Goal: Information Seeking & Learning: Find specific fact

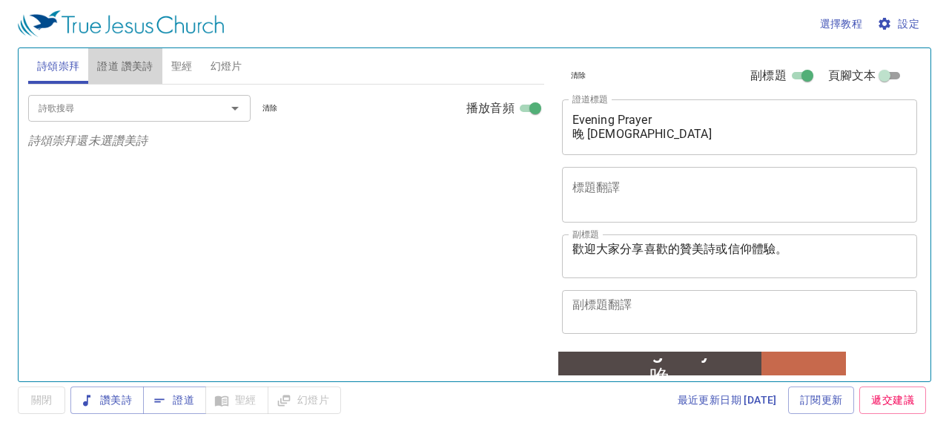
click at [135, 65] on span "證道 讚美詩" at bounding box center [125, 66] width 56 height 19
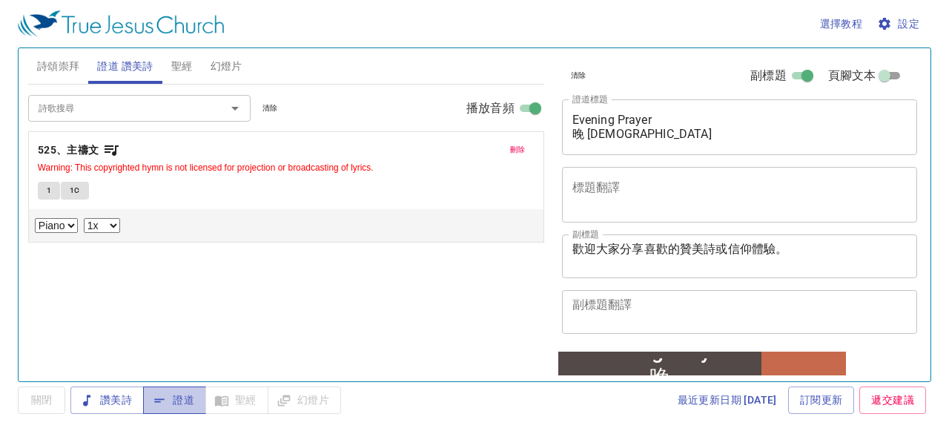
click at [188, 398] on span "證道" at bounding box center [174, 400] width 39 height 19
click at [520, 148] on span "刪除" at bounding box center [518, 149] width 16 height 13
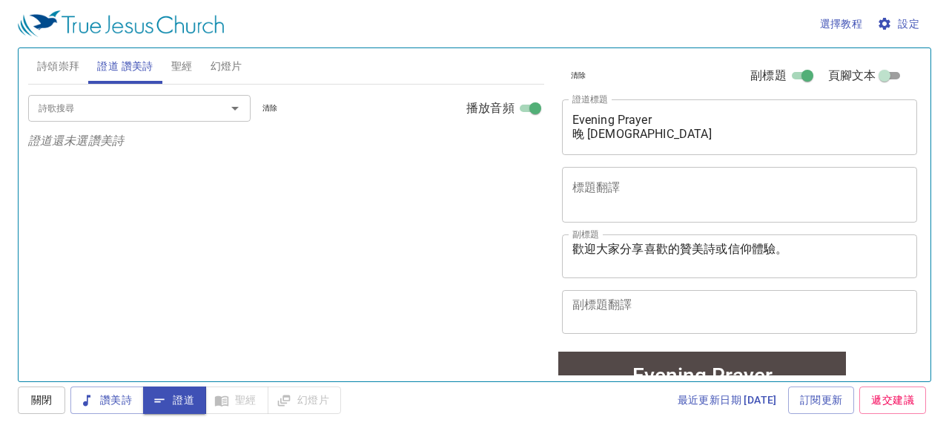
click at [197, 110] on input "詩歌搜尋" at bounding box center [118, 107] width 170 height 17
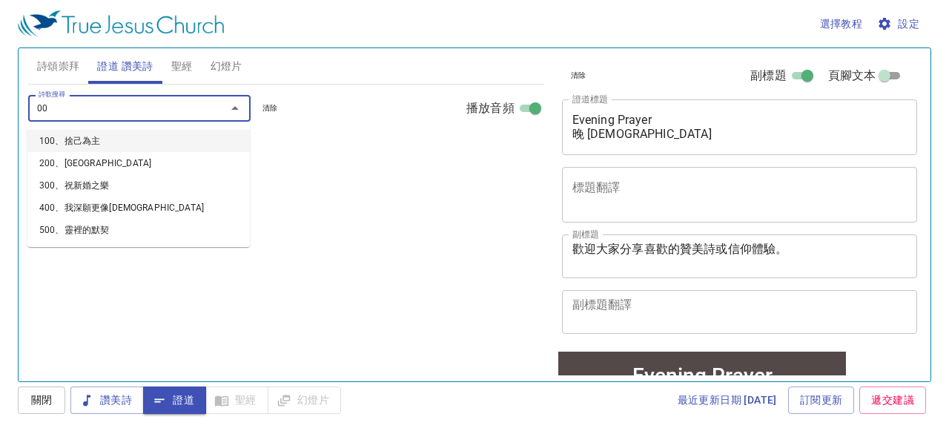
type input "0"
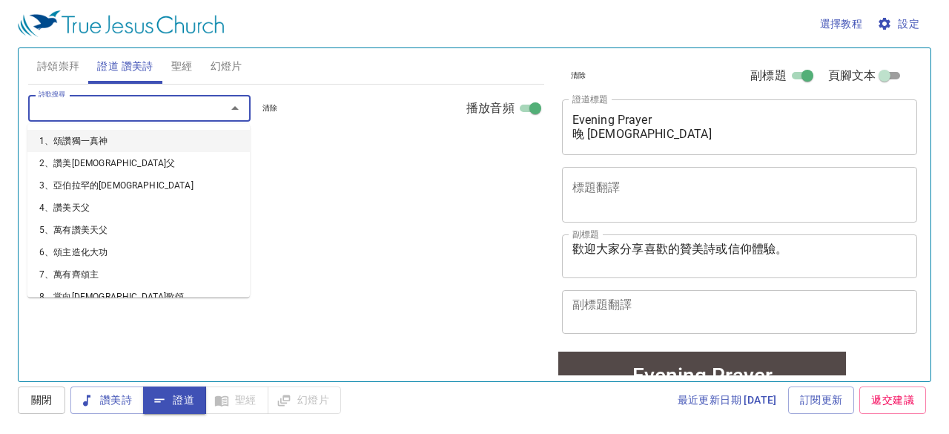
click at [108, 140] on li "1、頌讚獨一真神" at bounding box center [138, 141] width 223 height 22
select select "1"
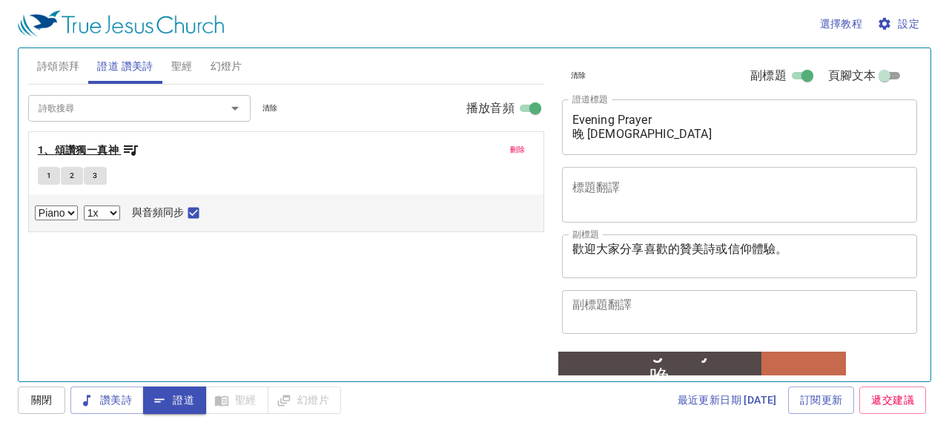
click at [122, 152] on icon "button" at bounding box center [131, 150] width 18 height 18
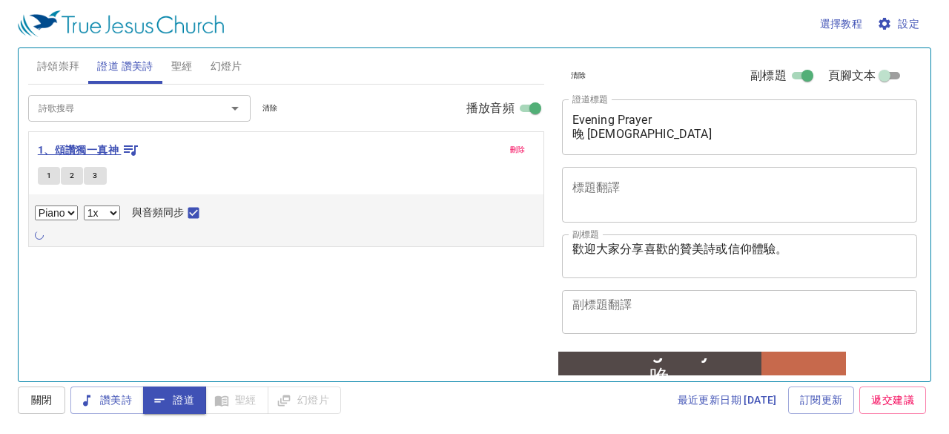
click at [73, 148] on b "1、頌讚獨一真神" at bounding box center [78, 150] width 81 height 19
click at [47, 174] on span "1" at bounding box center [49, 175] width 4 height 13
checkbox input "false"
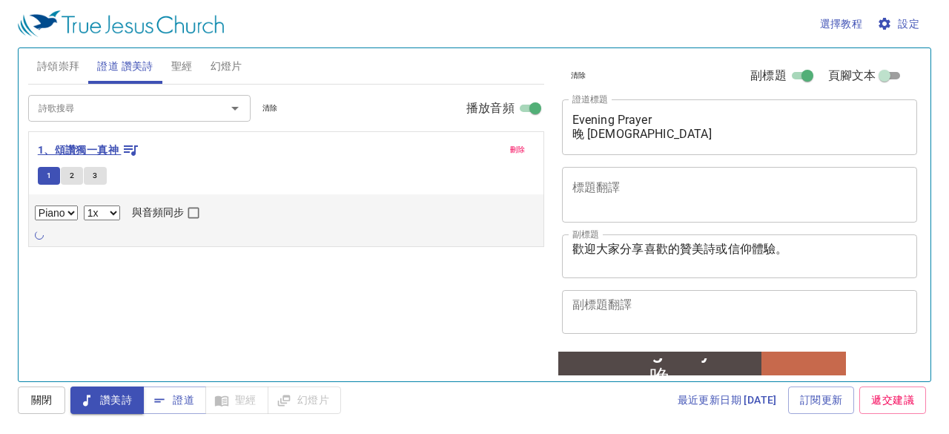
click at [93, 143] on b "1、頌讚獨一真神" at bounding box center [78, 150] width 81 height 19
click at [99, 148] on b "1、頌讚獨一真神" at bounding box center [78, 150] width 81 height 19
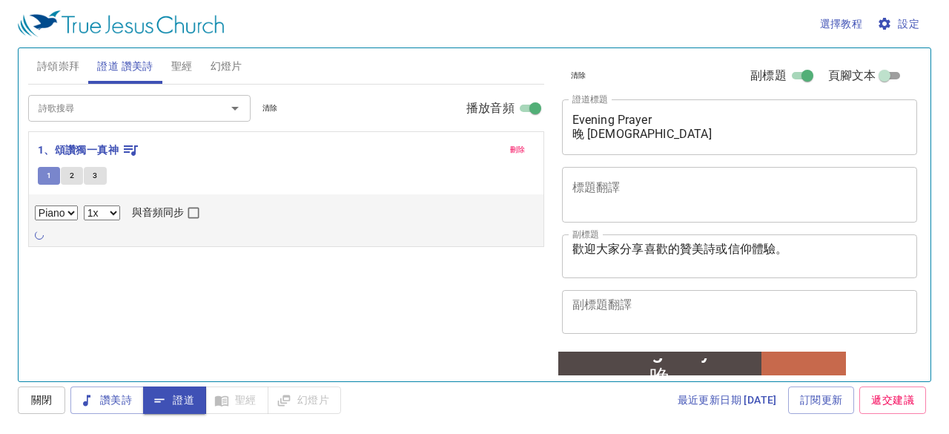
click at [49, 174] on span "1" at bounding box center [49, 175] width 4 height 13
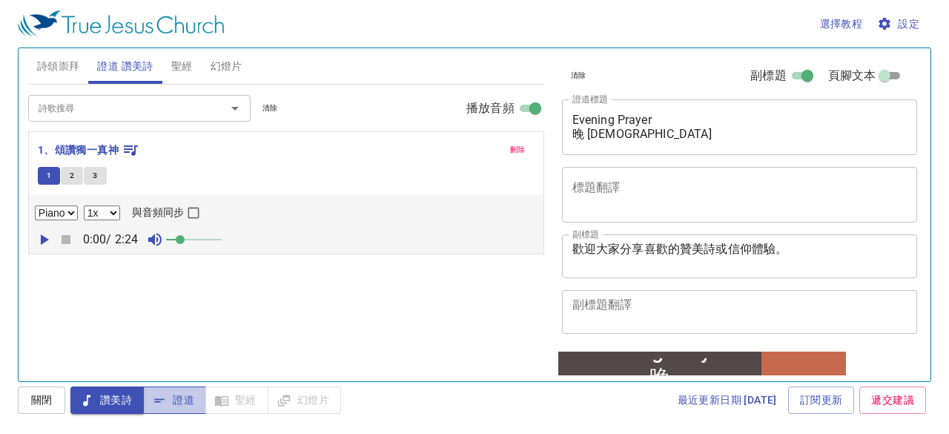
click at [190, 401] on span "證道" at bounding box center [174, 400] width 39 height 19
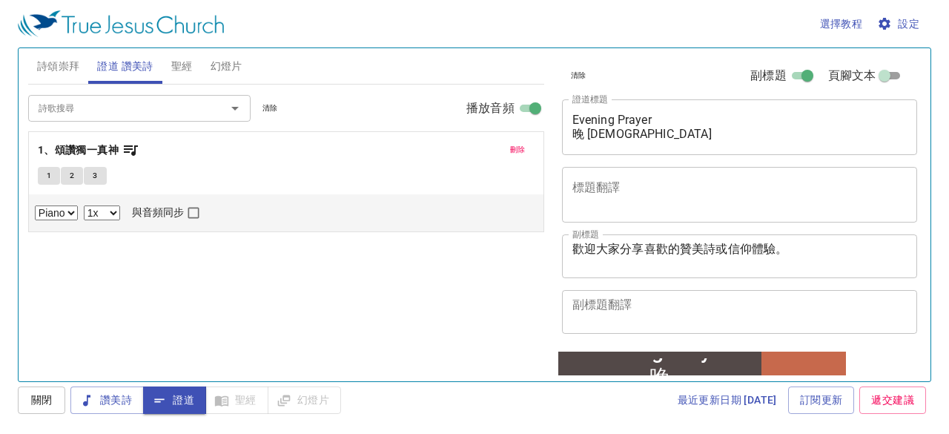
click at [187, 66] on span "聖經" at bounding box center [182, 66] width 22 height 19
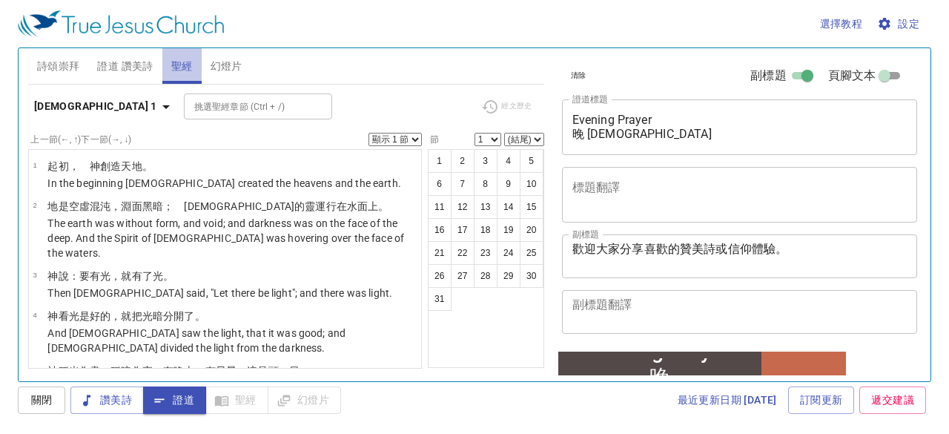
click at [180, 66] on span "聖經" at bounding box center [182, 66] width 22 height 19
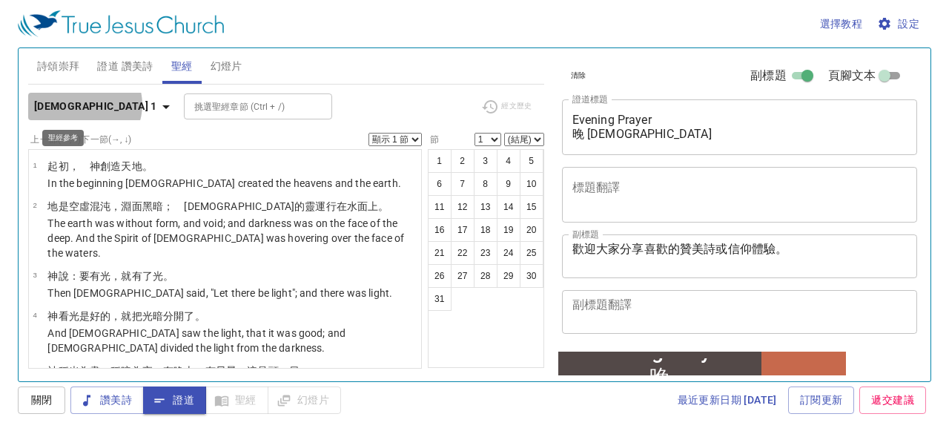
click at [162, 105] on icon "button" at bounding box center [165, 107] width 7 height 4
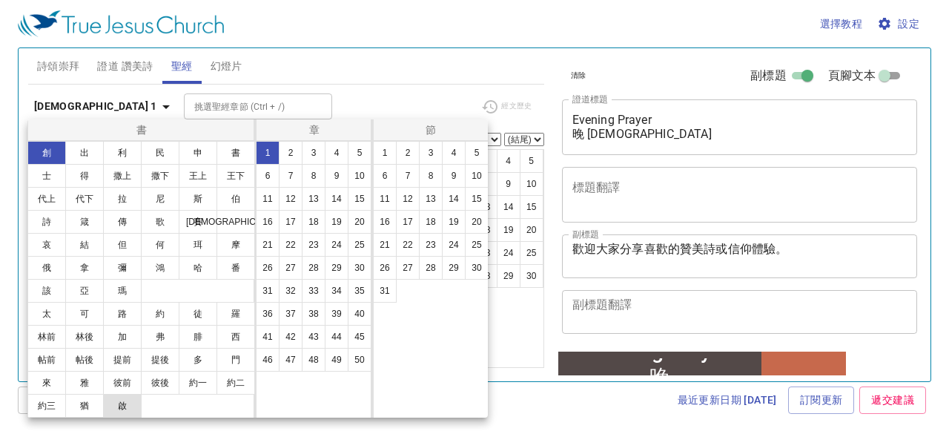
click at [123, 409] on button "啟" at bounding box center [122, 406] width 39 height 24
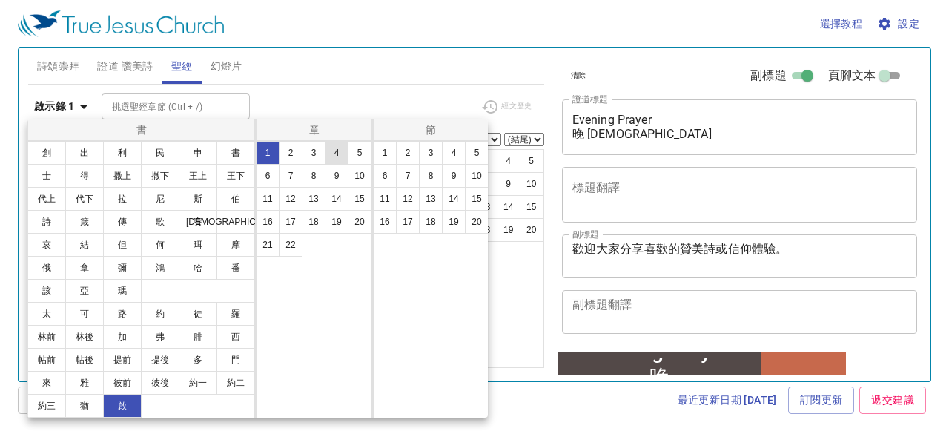
click at [332, 151] on button "4" at bounding box center [337, 153] width 24 height 24
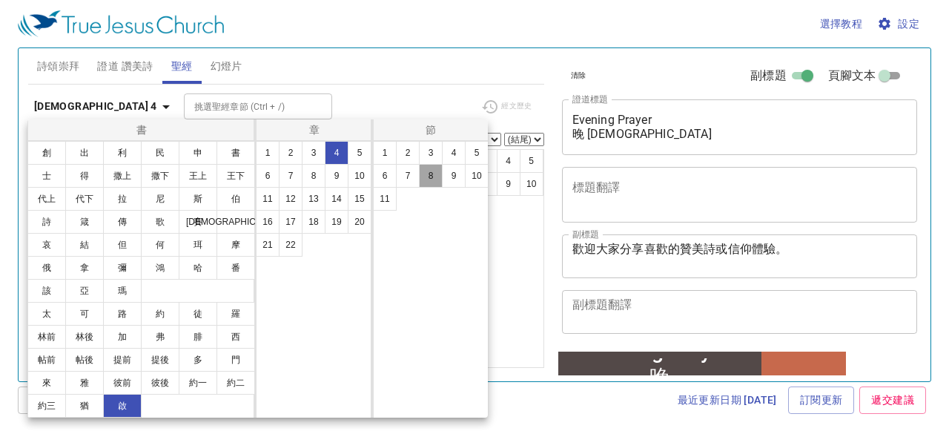
click at [435, 181] on button "8" at bounding box center [431, 176] width 24 height 24
select select "8"
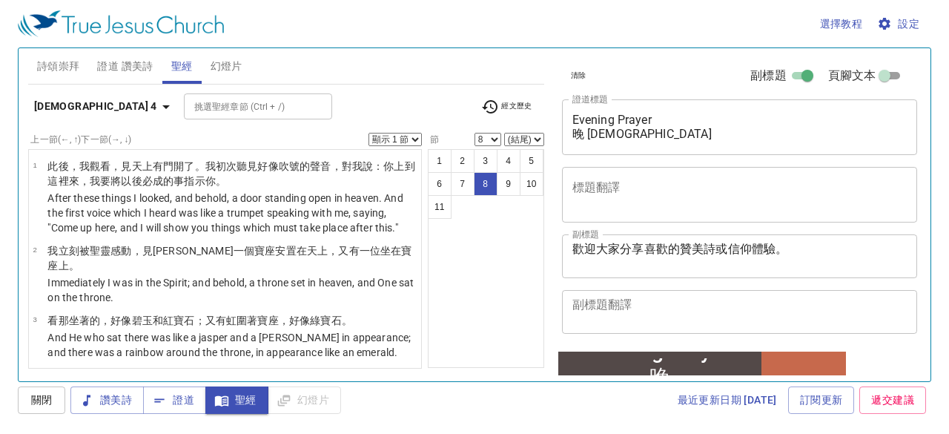
scroll to position [456, 0]
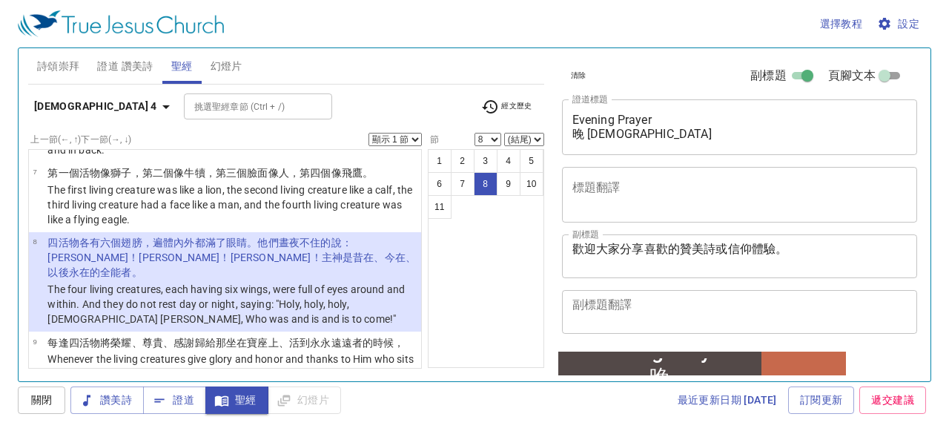
click at [119, 62] on span "證道 讚美詩" at bounding box center [125, 66] width 56 height 19
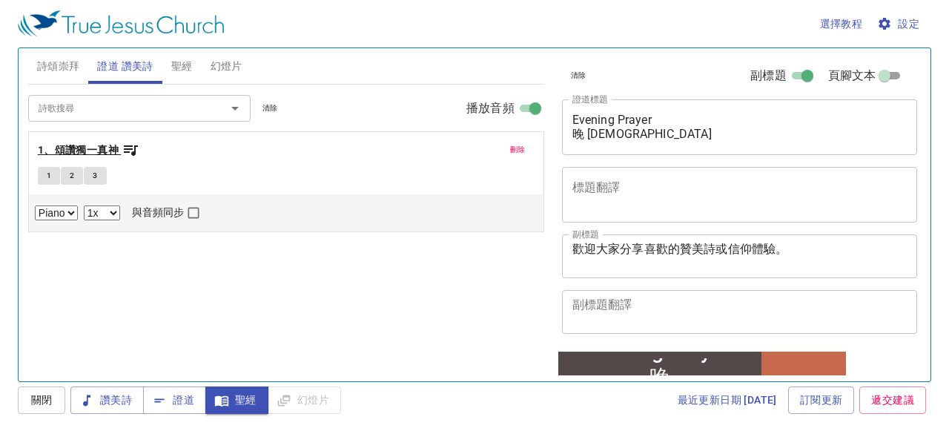
click at [66, 152] on b "1、頌讚獨一真神" at bounding box center [78, 150] width 81 height 19
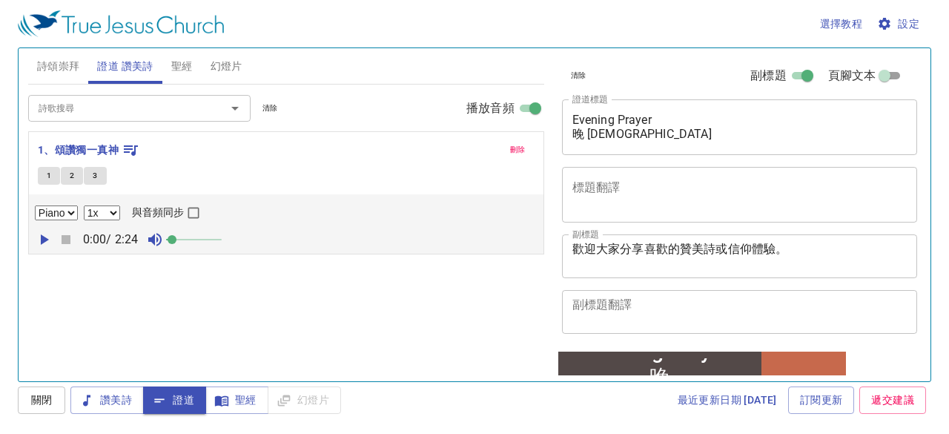
click at [177, 237] on span at bounding box center [172, 239] width 9 height 9
click at [45, 174] on button "1" at bounding box center [49, 176] width 22 height 18
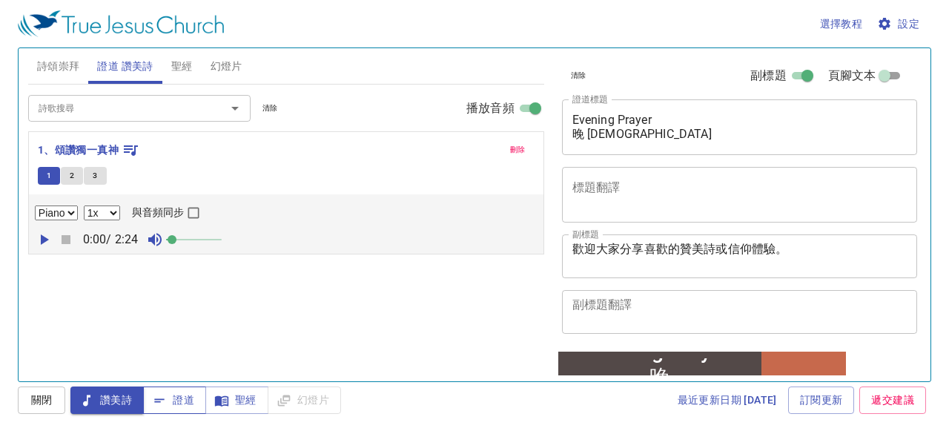
click at [180, 402] on span "證道" at bounding box center [174, 400] width 39 height 19
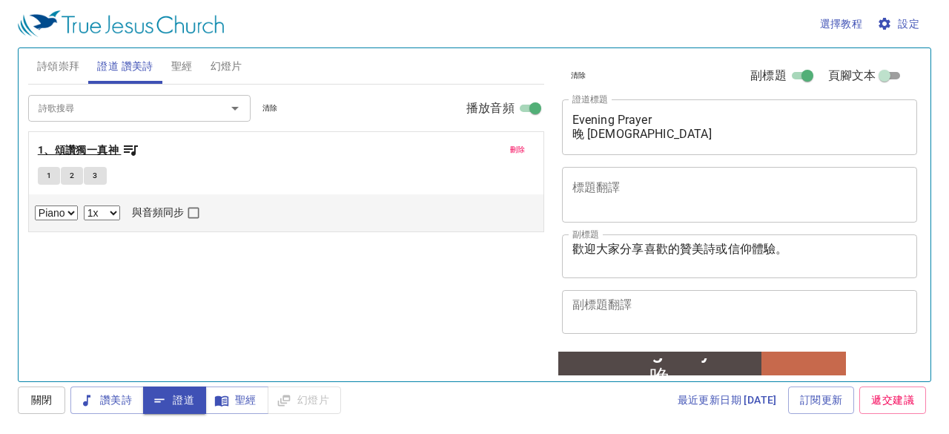
click at [62, 147] on b "1、頌讚獨一真神" at bounding box center [78, 150] width 81 height 19
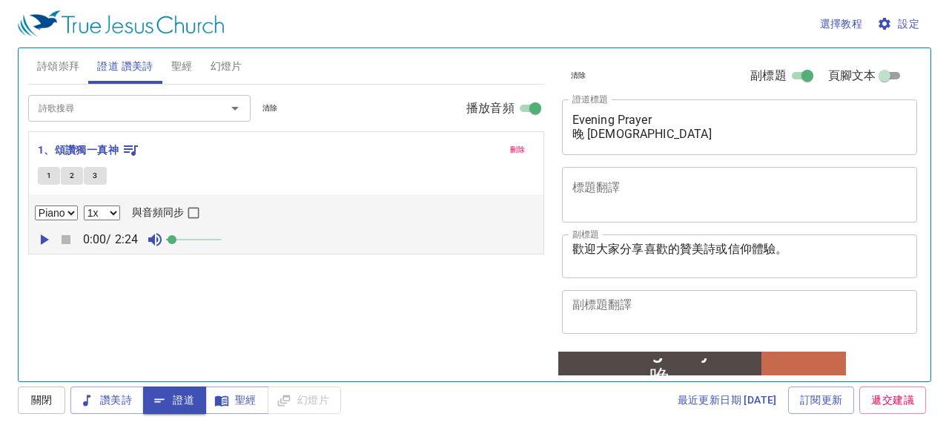
click at [45, 171] on button "1" at bounding box center [49, 176] width 22 height 18
